Goal: Navigation & Orientation: Understand site structure

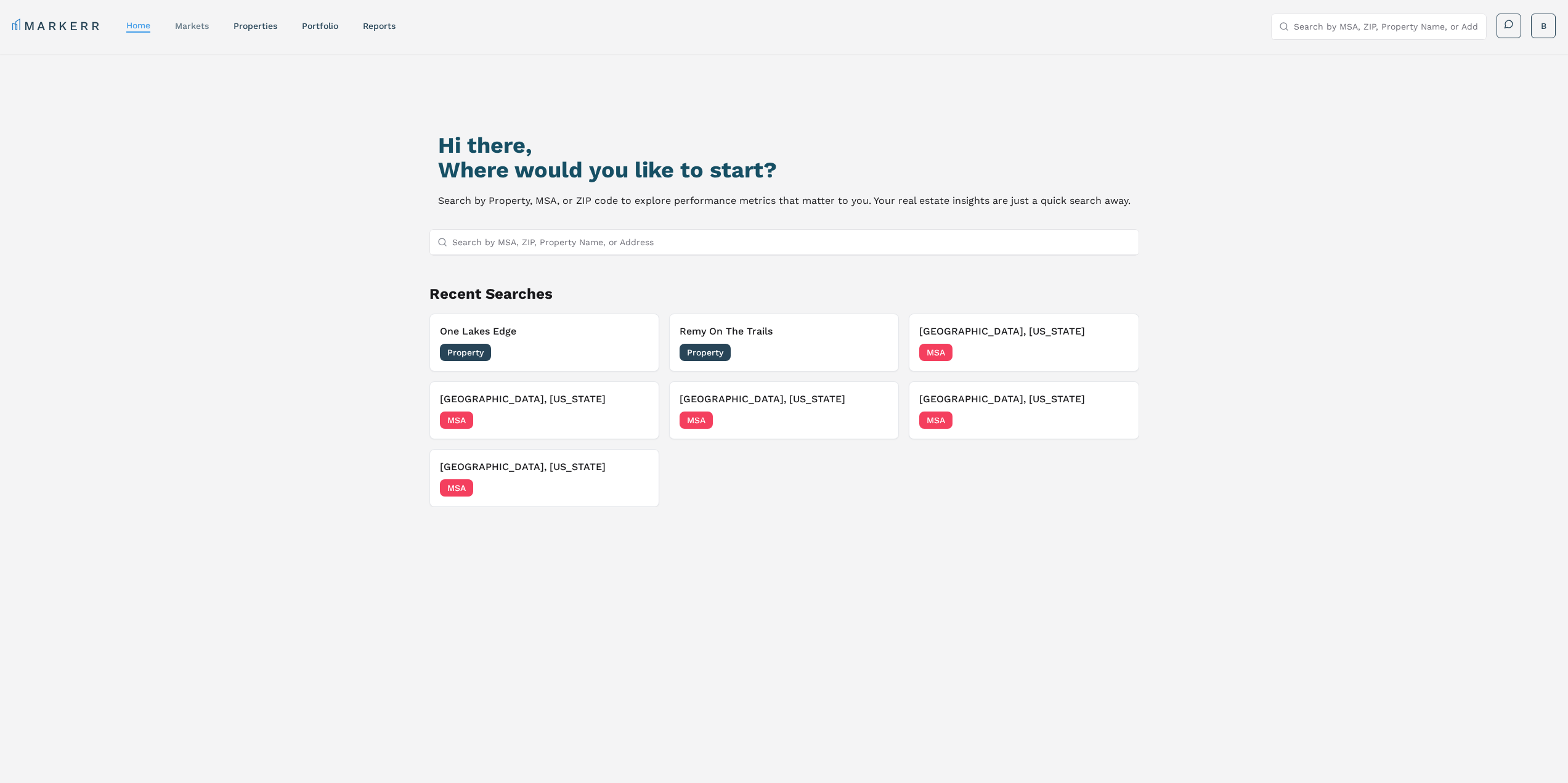
click at [188, 30] on link "markets" at bounding box center [192, 26] width 34 height 9
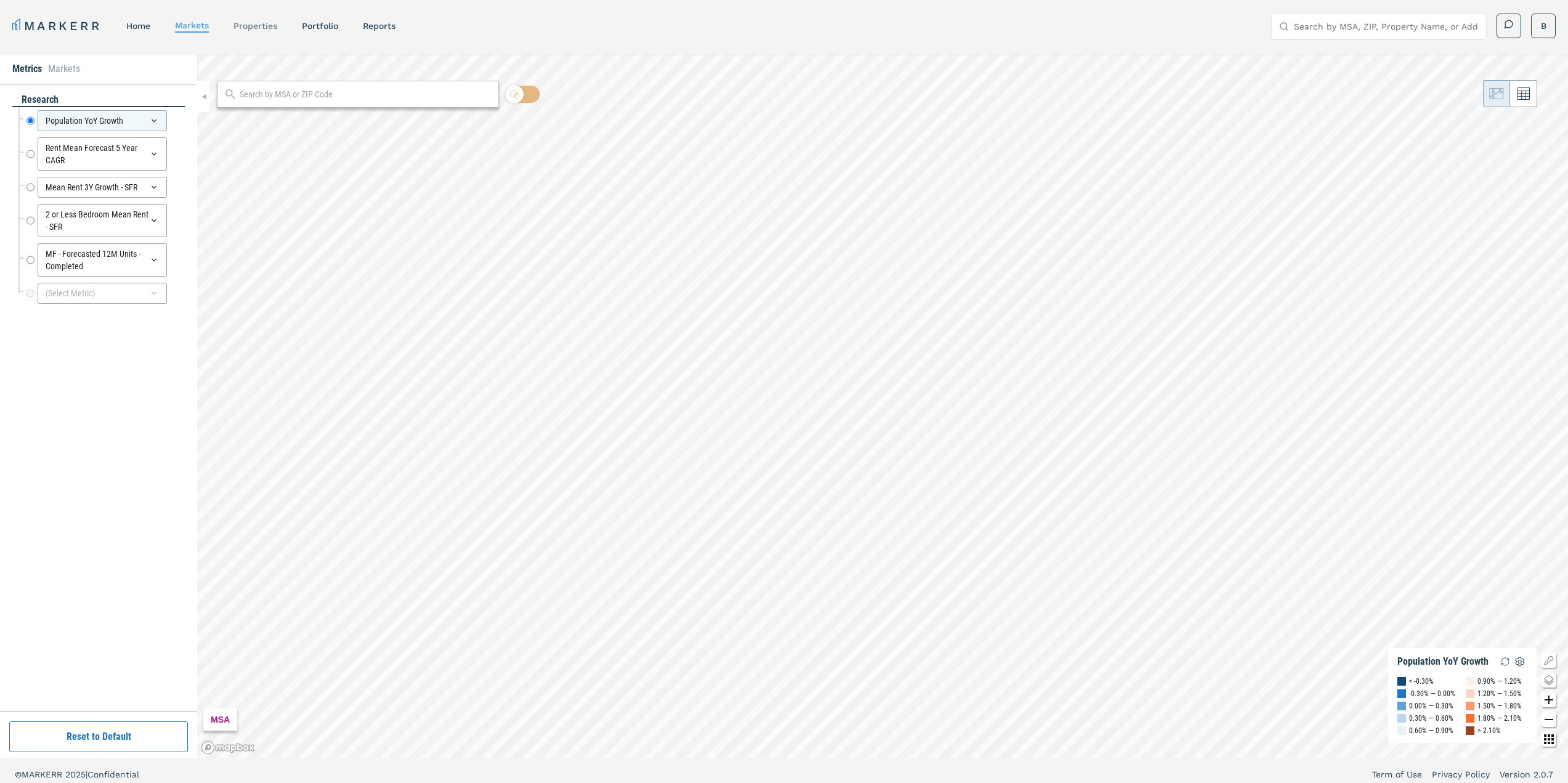
click at [274, 28] on link "properties" at bounding box center [255, 26] width 43 height 9
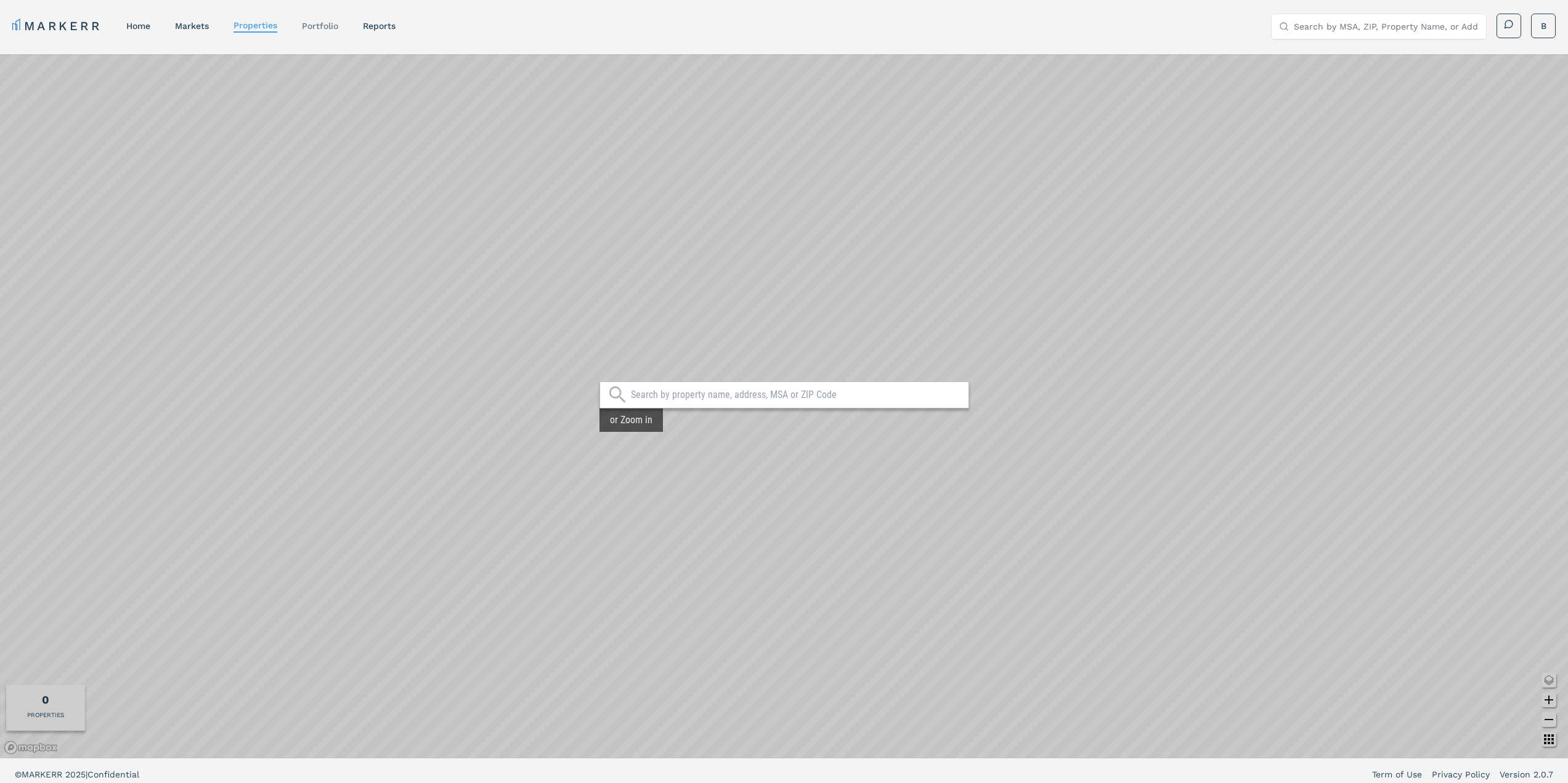
click at [326, 29] on link "Portfolio" at bounding box center [320, 26] width 36 height 9
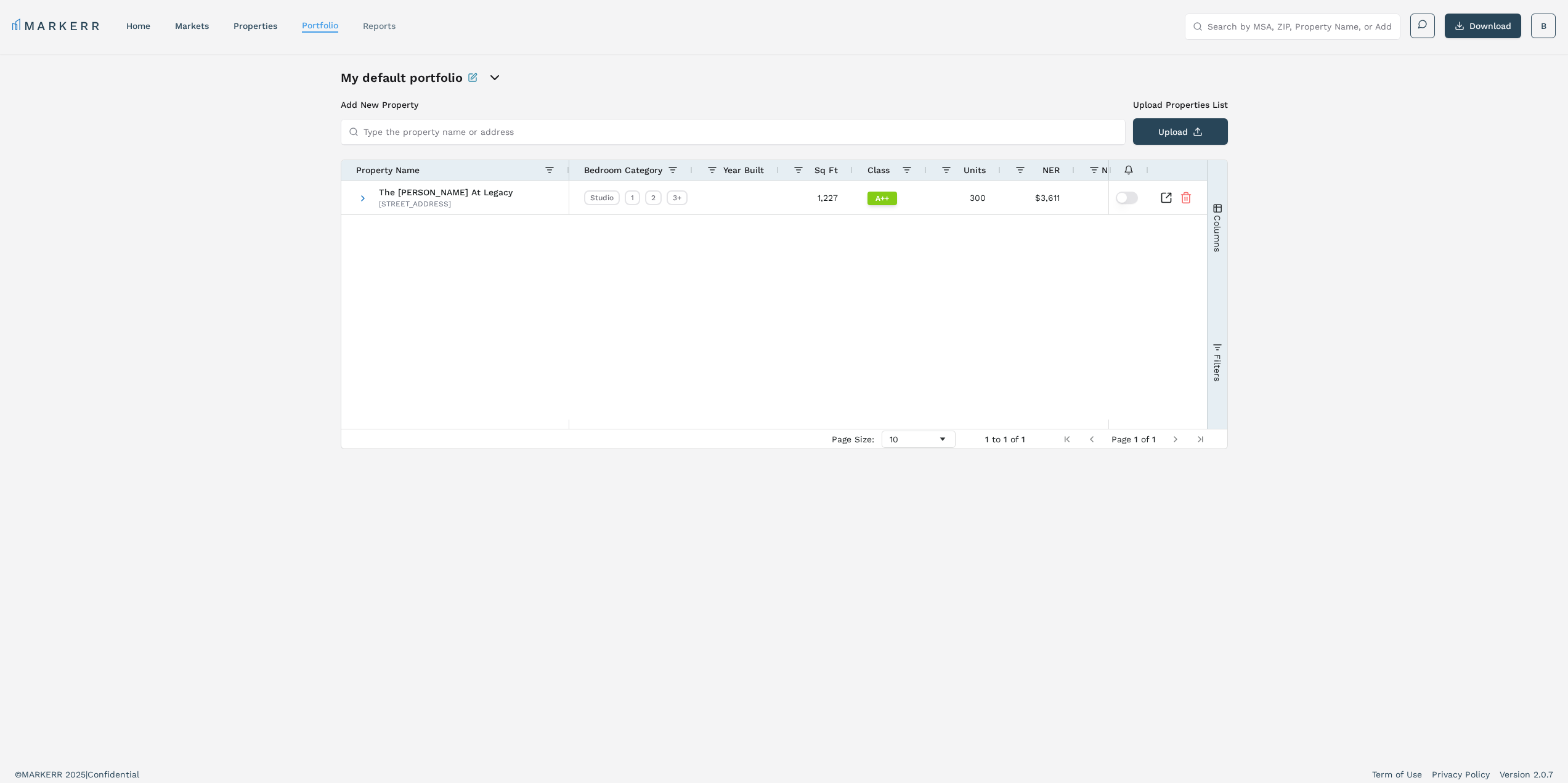
click at [390, 27] on link "reports" at bounding box center [379, 26] width 33 height 9
select select "-release_date"
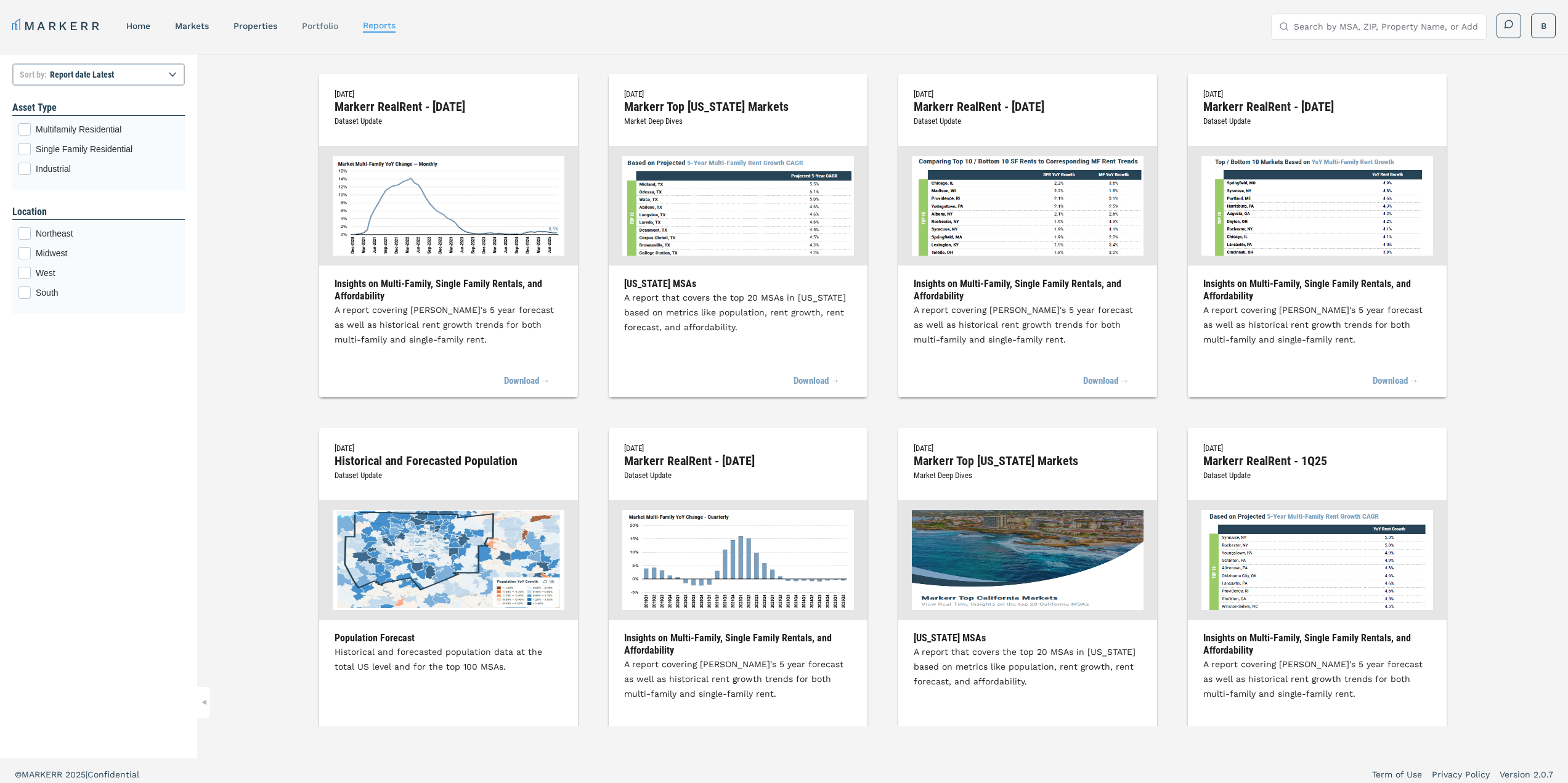
click at [321, 22] on link "Portfolio" at bounding box center [320, 26] width 36 height 9
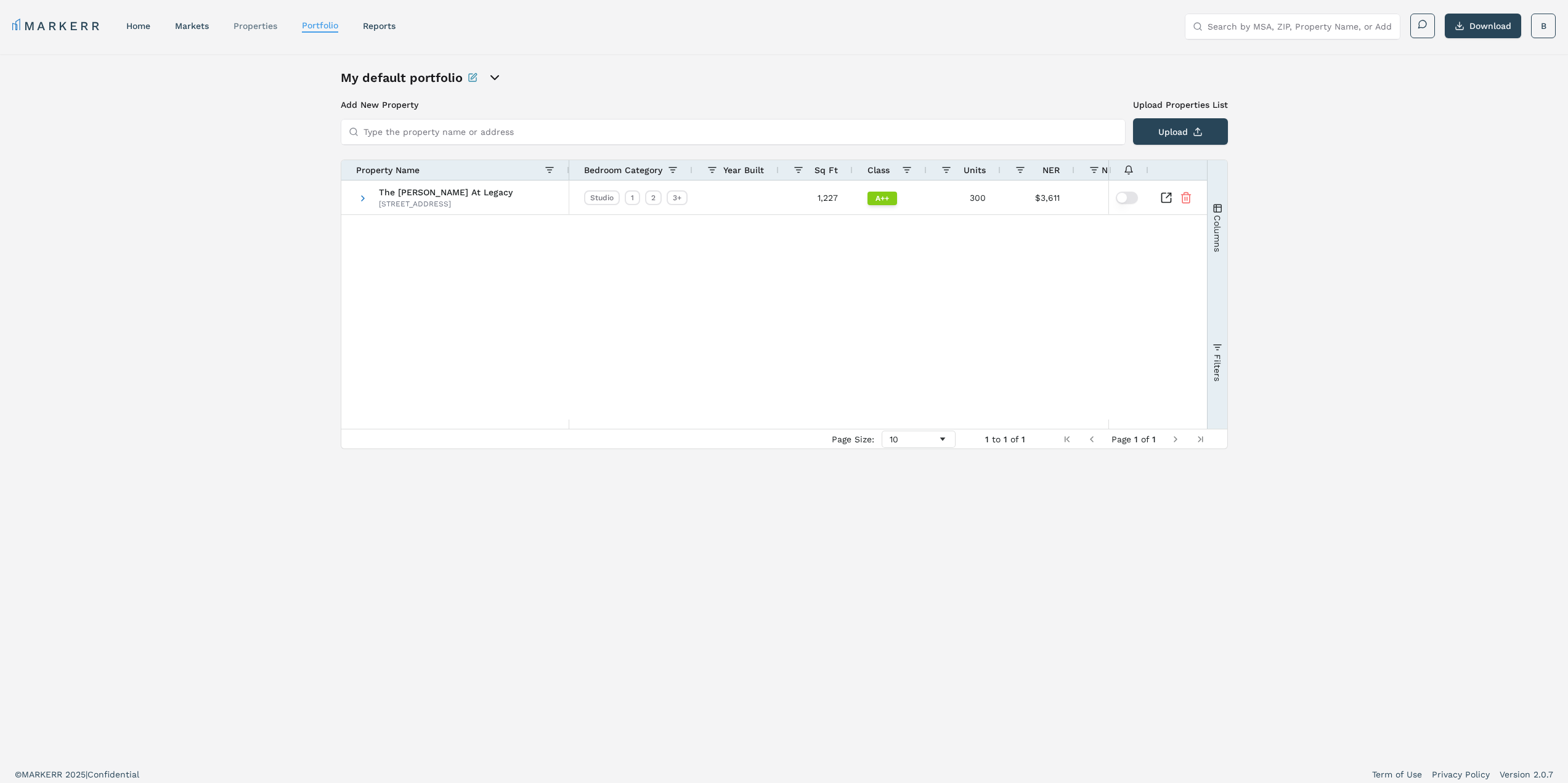
click at [274, 26] on link "properties" at bounding box center [255, 26] width 43 height 9
